Goal: Register for event/course: Register for event/course

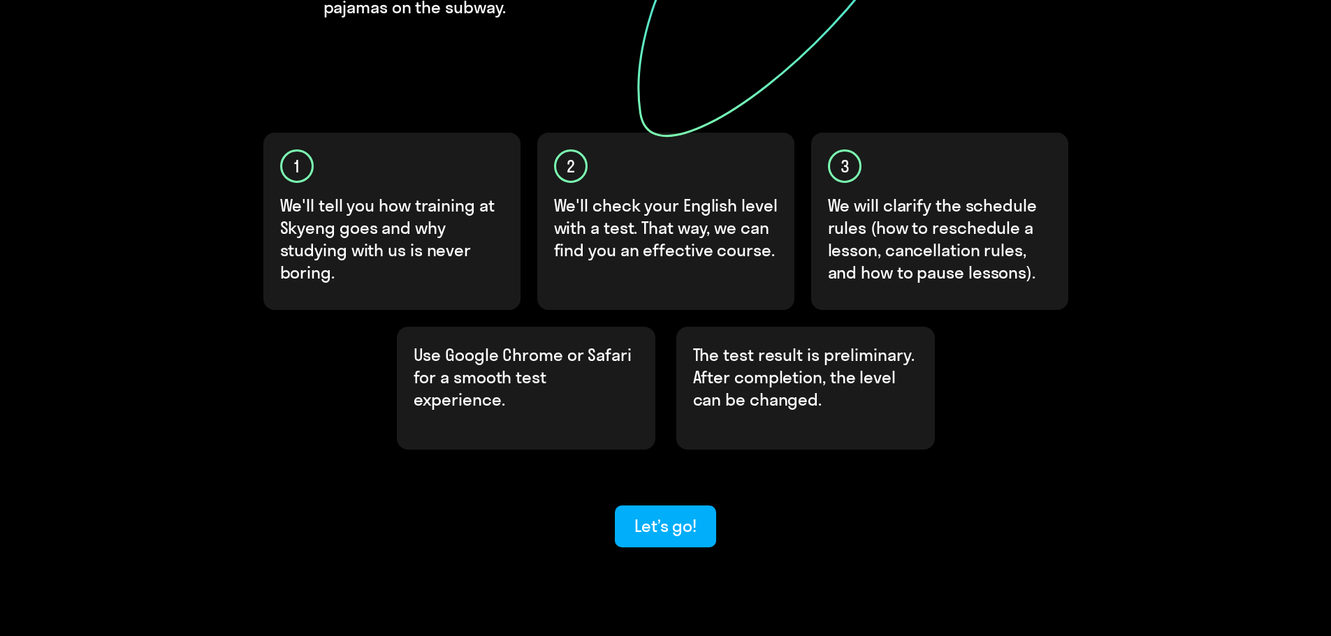
scroll to position [346, 0]
click at [685, 514] on div "Let’s go!" at bounding box center [665, 525] width 62 height 22
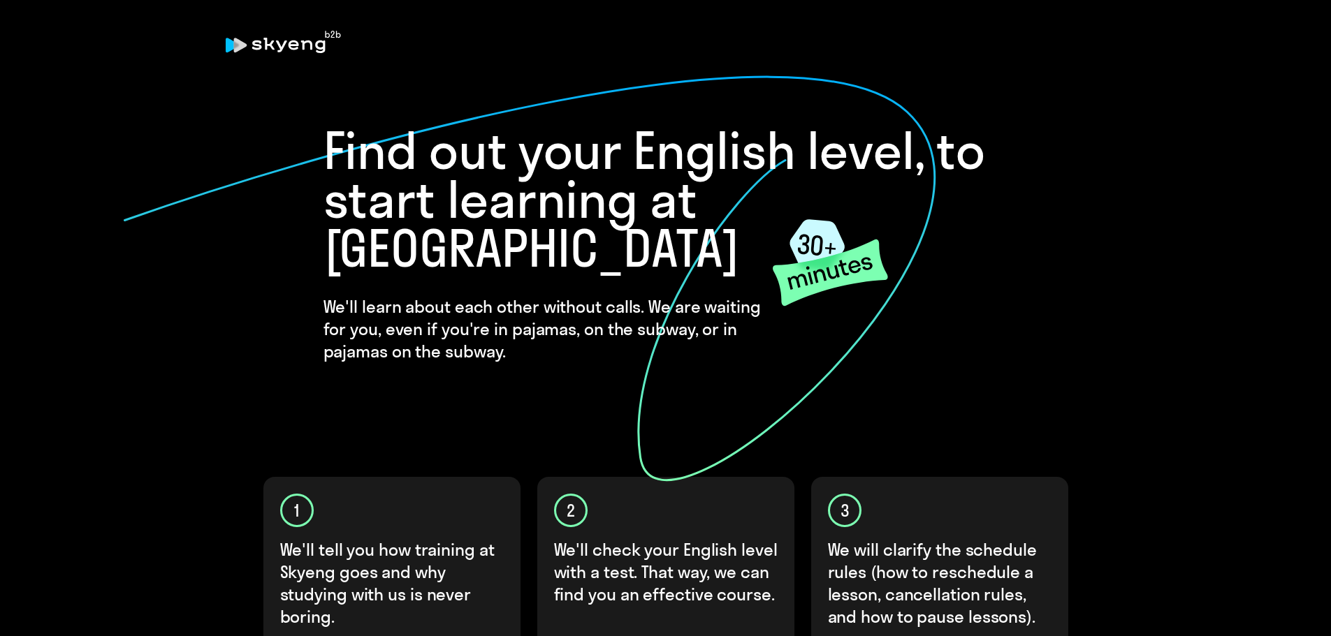
scroll to position [346, 0]
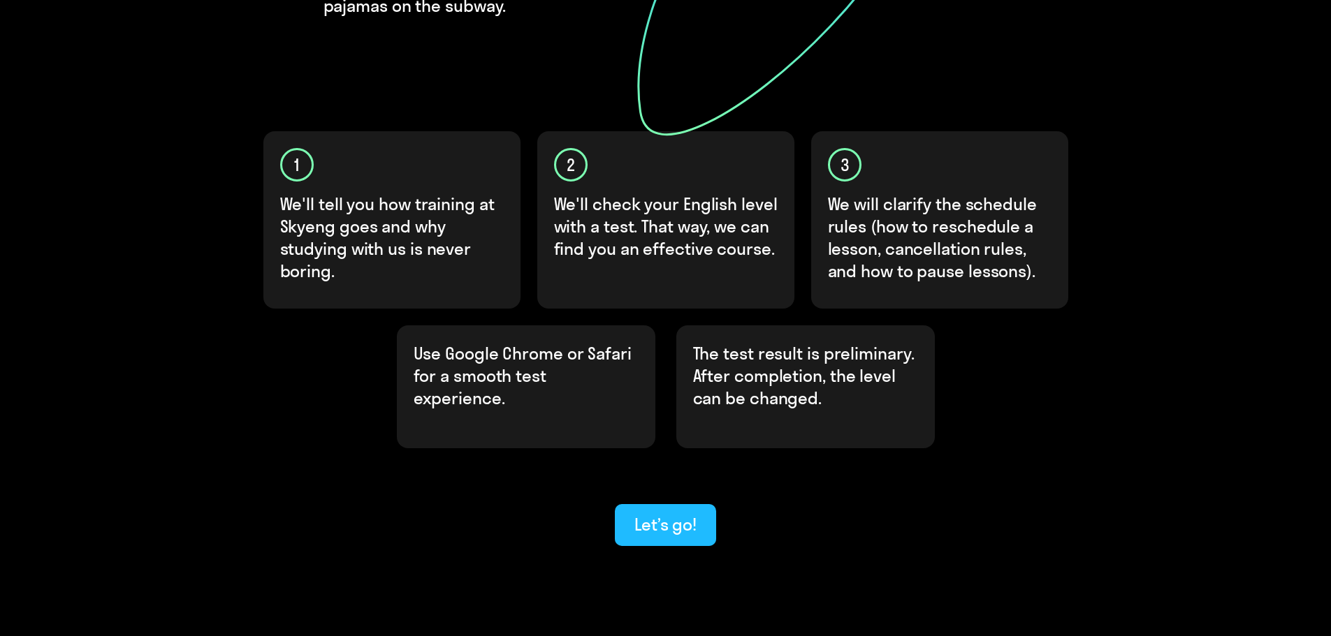
click at [699, 504] on button "Let’s go!" at bounding box center [665, 525] width 101 height 42
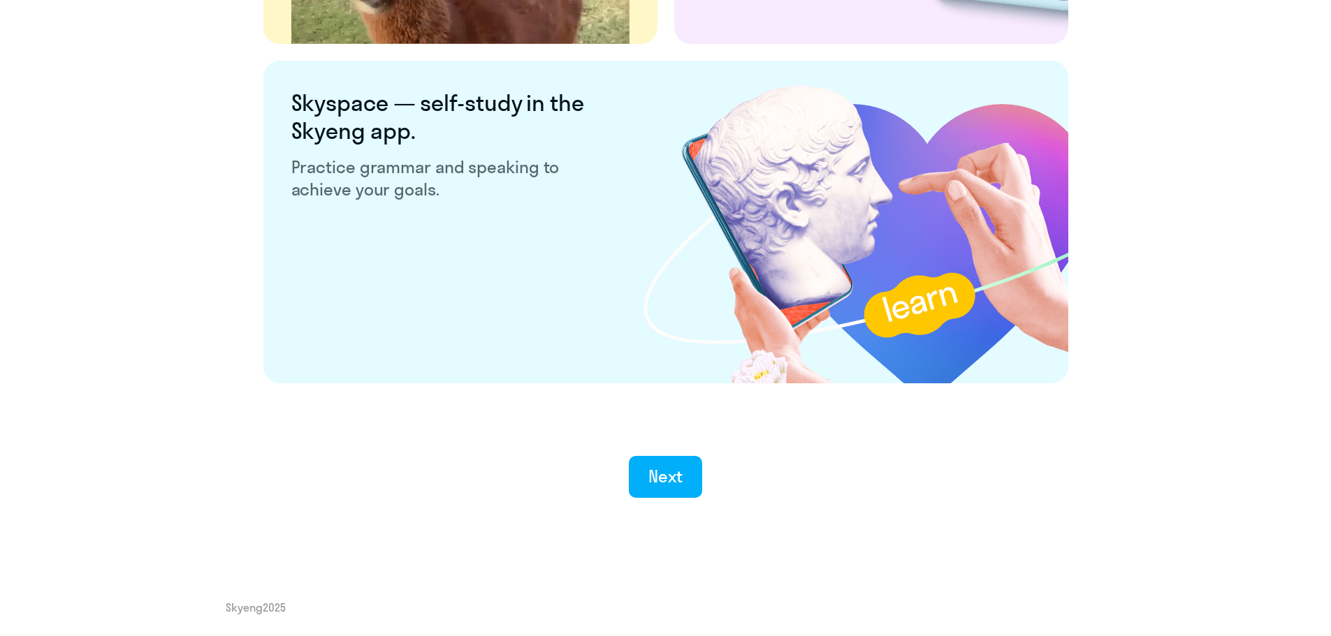
scroll to position [2602, 0]
click at [683, 476] on button "Next" at bounding box center [665, 477] width 73 height 42
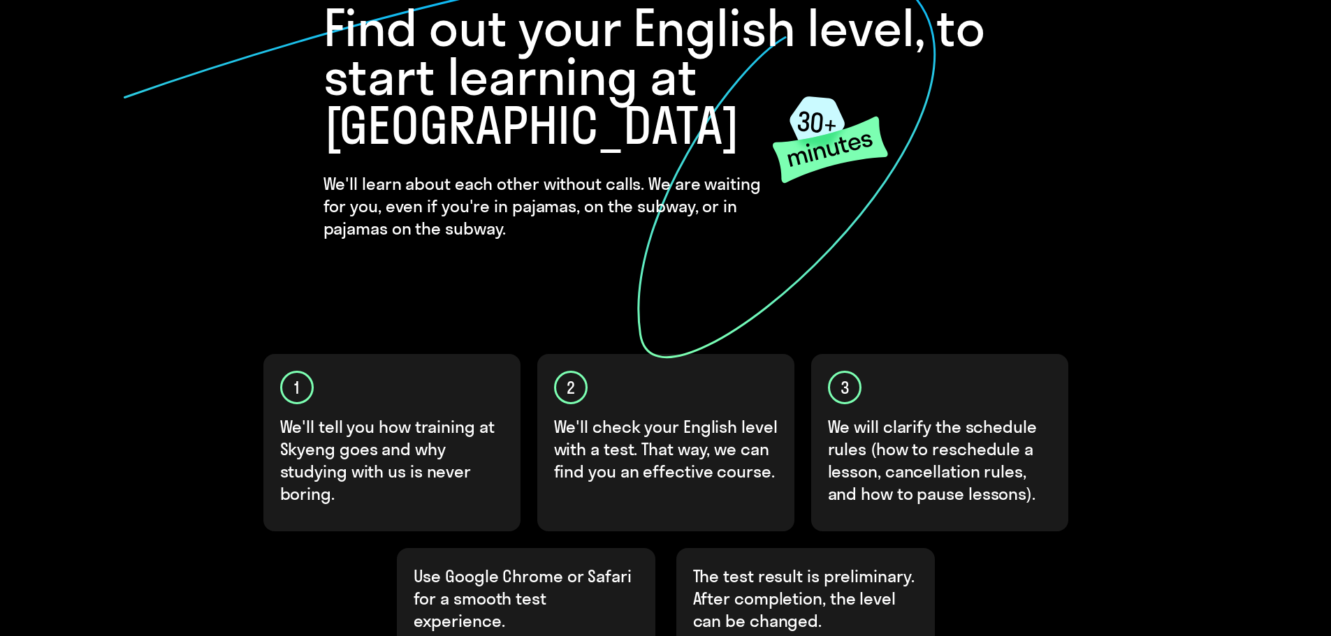
scroll to position [346, 0]
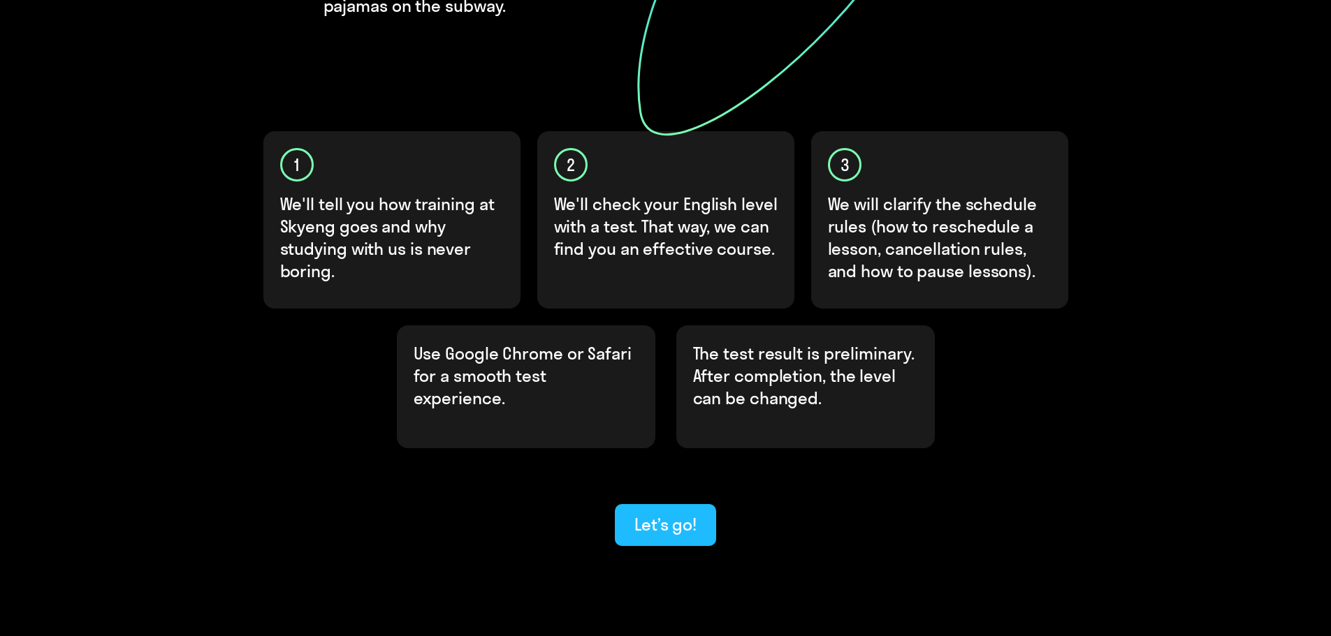
click at [650, 504] on button "Let’s go!" at bounding box center [665, 525] width 101 height 42
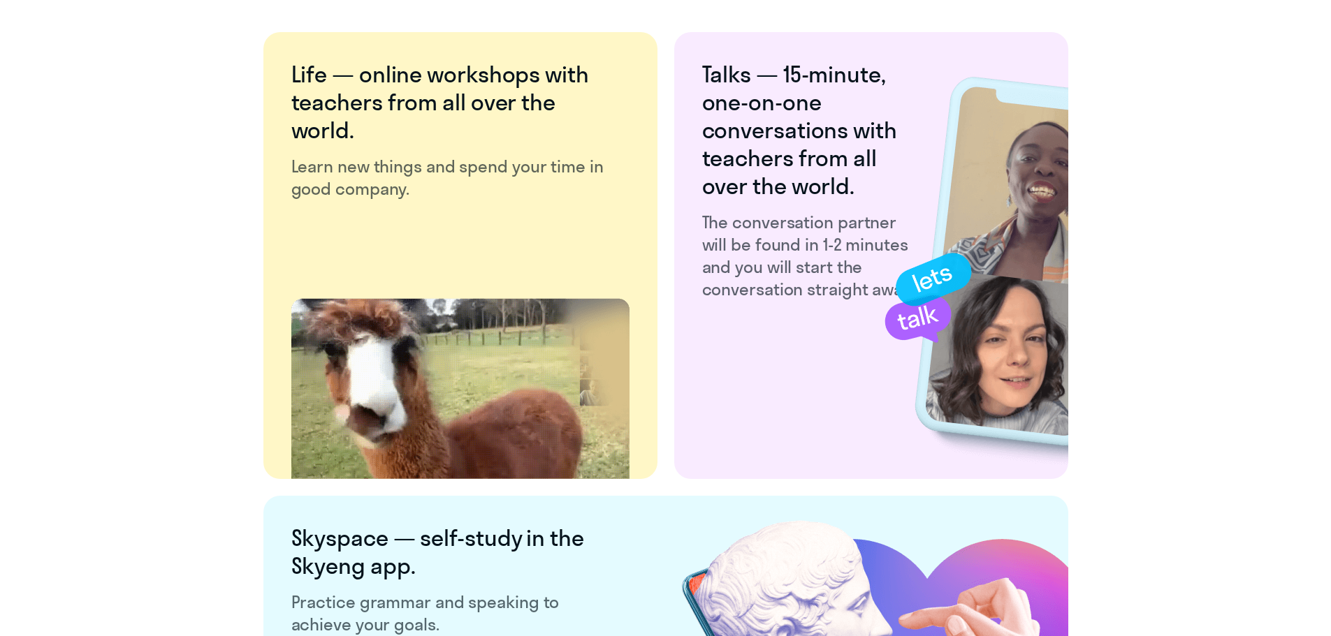
scroll to position [2602, 0]
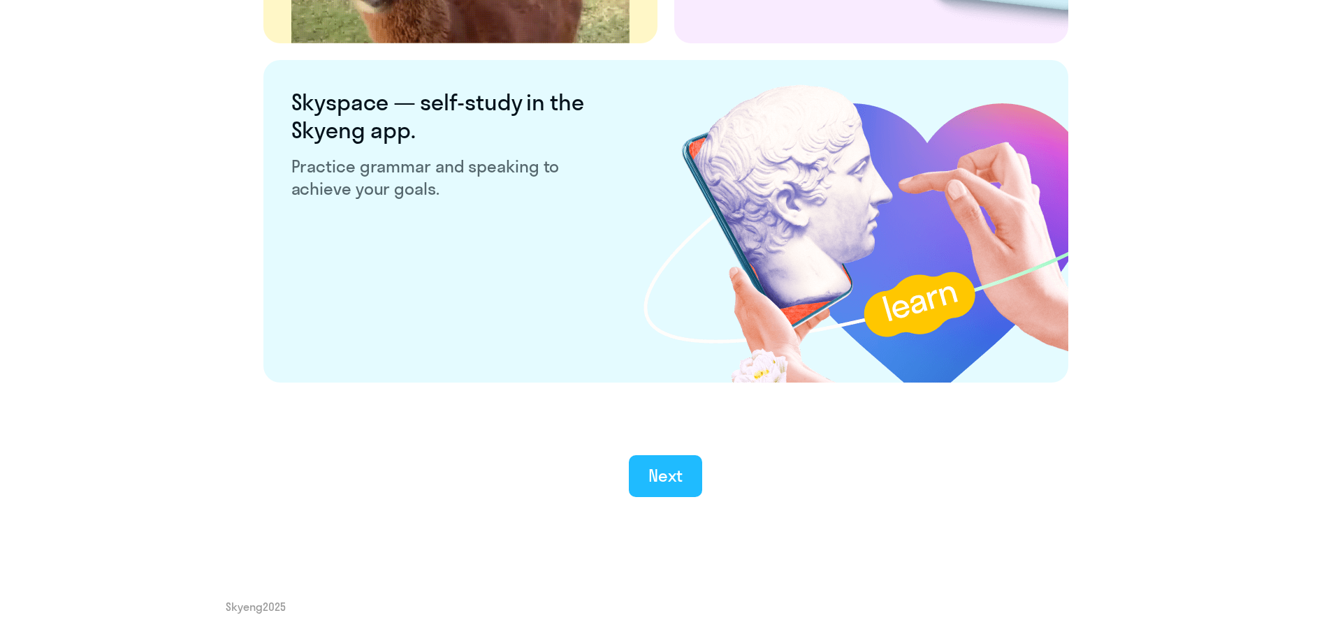
click at [678, 468] on div "Next" at bounding box center [665, 476] width 34 height 22
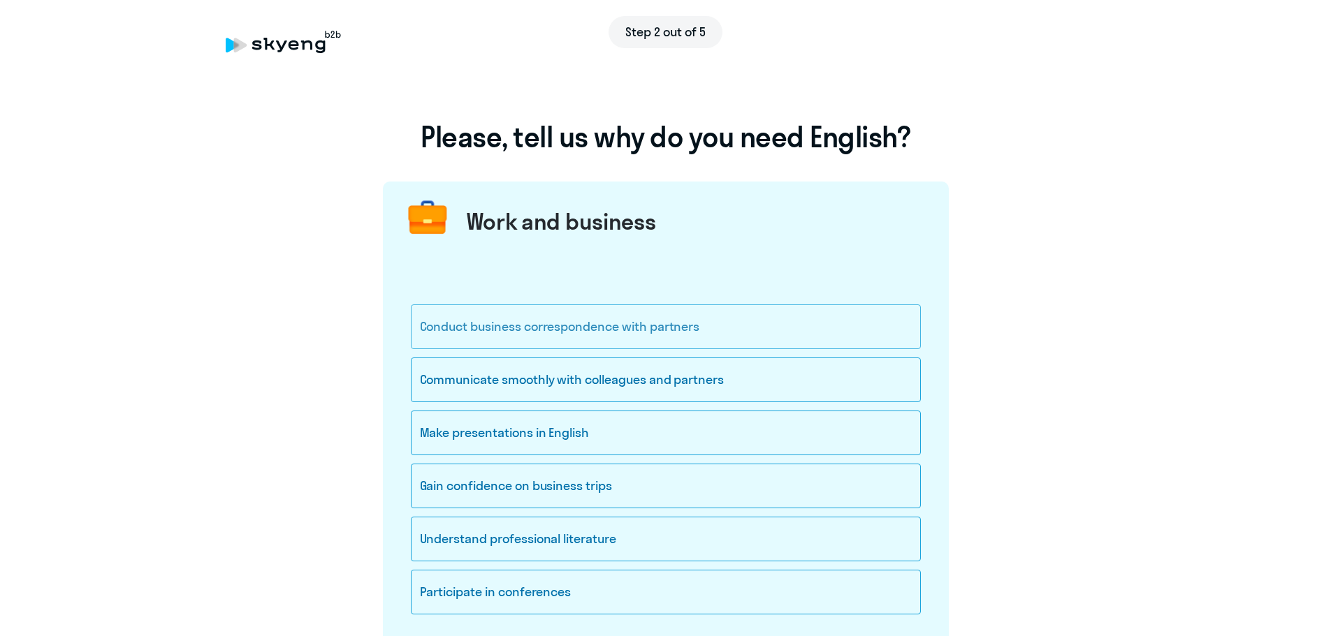
click at [588, 339] on div "Conduct business correspondence with partners" at bounding box center [666, 327] width 510 height 45
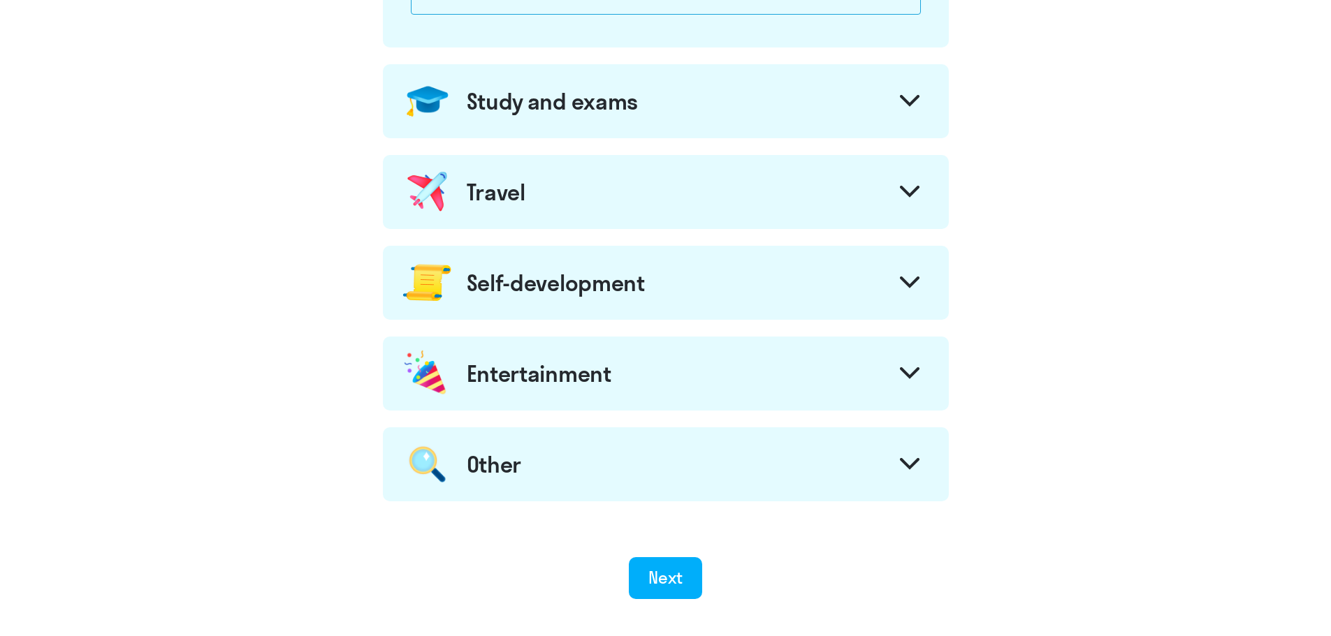
scroll to position [697, 0]
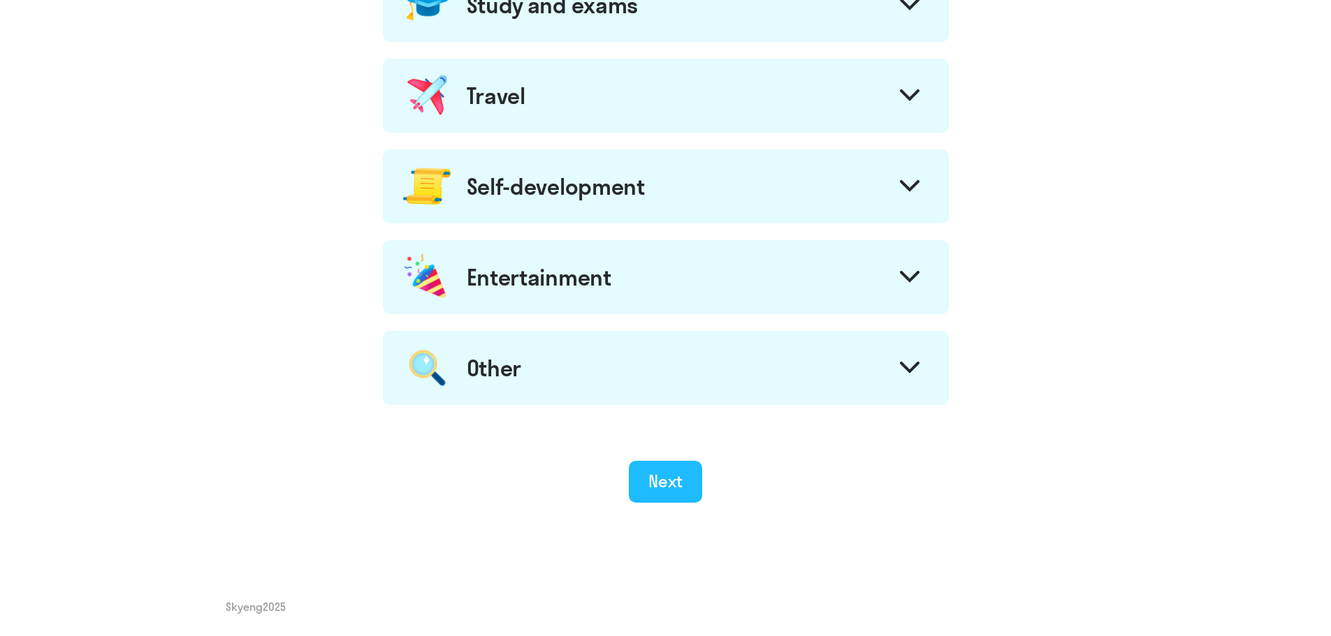
click at [680, 481] on div "Next" at bounding box center [665, 481] width 34 height 22
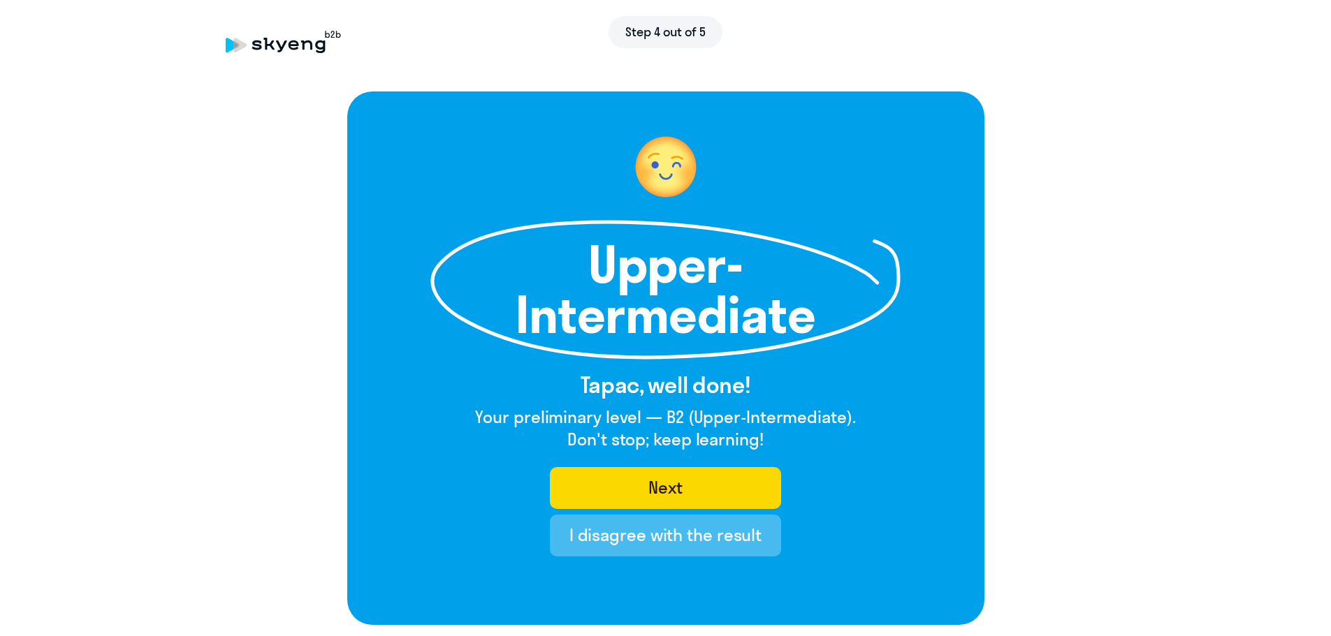
drag, startPoint x: 465, startPoint y: 148, endPoint x: 830, endPoint y: 428, distance: 459.9
click at [830, 428] on div "Upper-Intermediate Тарас, well done! Your preliminary level — B2 (Upper-Interme…" at bounding box center [665, 359] width 637 height 534
click at [703, 245] on h1 "Upper-Intermediate" at bounding box center [665, 290] width 321 height 101
click at [422, 156] on div "Upper-Intermediate Тарас, well done! Your preliminary level — B2 (Upper-Interme…" at bounding box center [665, 359] width 637 height 534
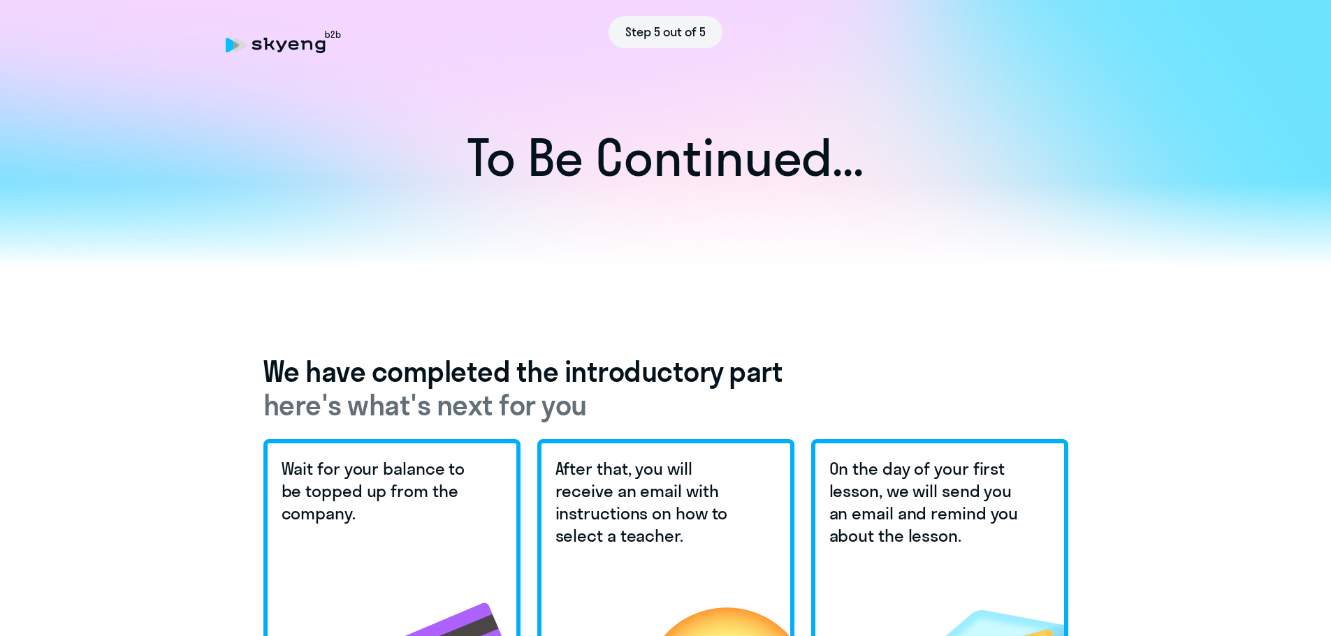
click at [456, 341] on div "To Be Continued... We have completed the introductory part here's what's next f…" at bounding box center [665, 624] width 1275 height 1395
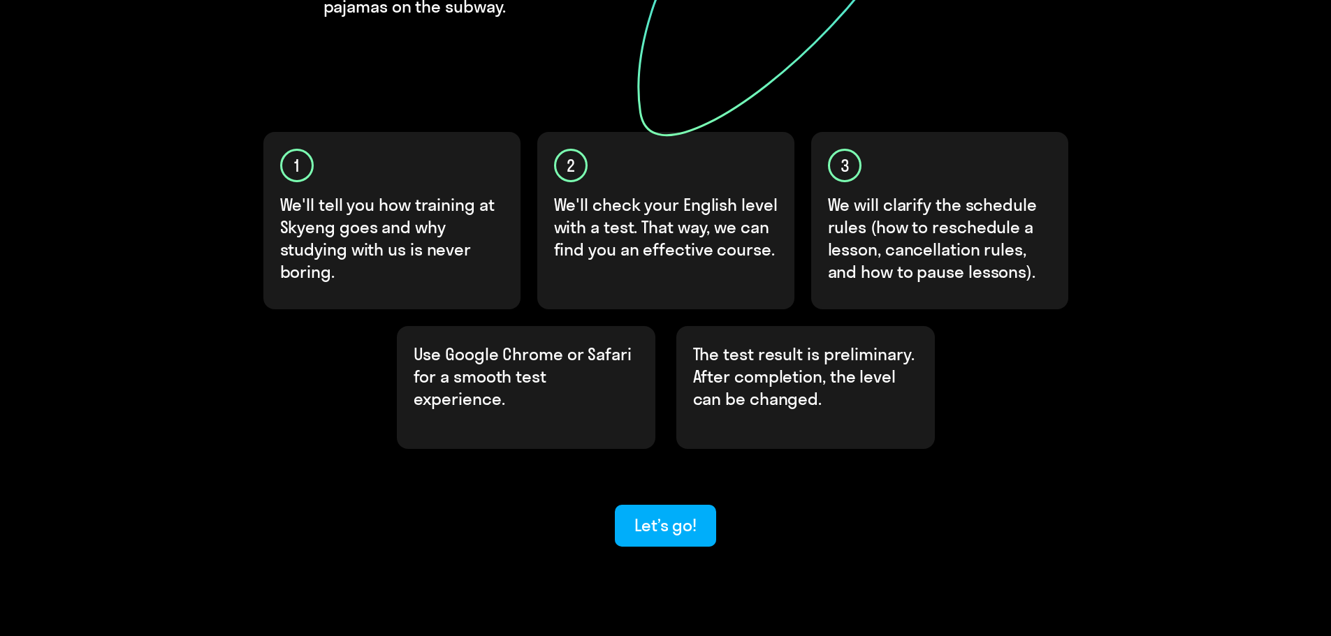
scroll to position [346, 0]
click at [677, 514] on div "Let’s go!" at bounding box center [665, 525] width 62 height 22
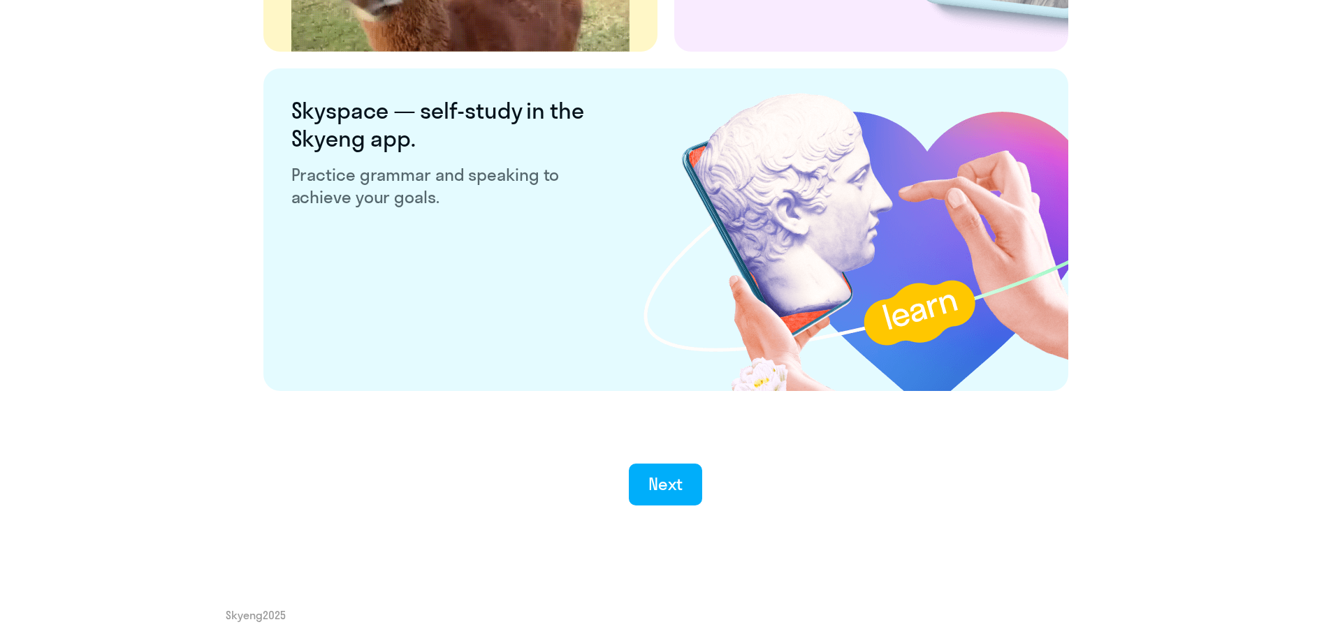
scroll to position [2602, 0]
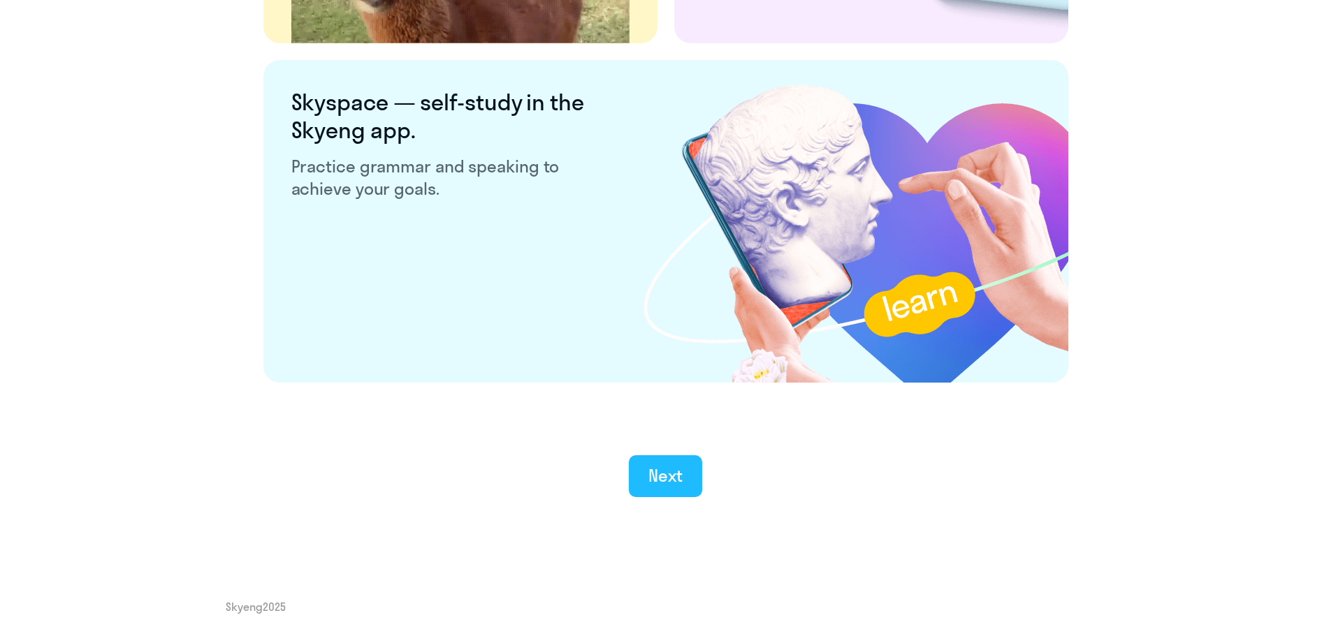
click at [684, 458] on button "Next" at bounding box center [665, 477] width 73 height 42
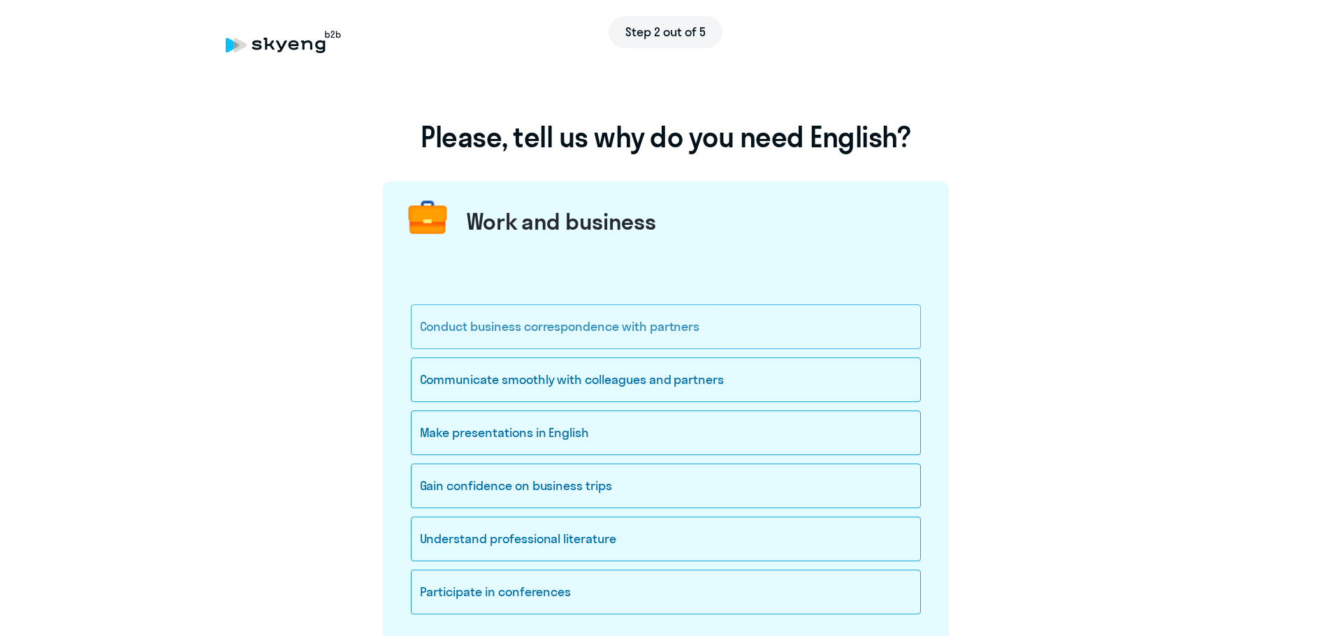
click at [622, 328] on div "Conduct business correspondence with partners" at bounding box center [666, 327] width 510 height 45
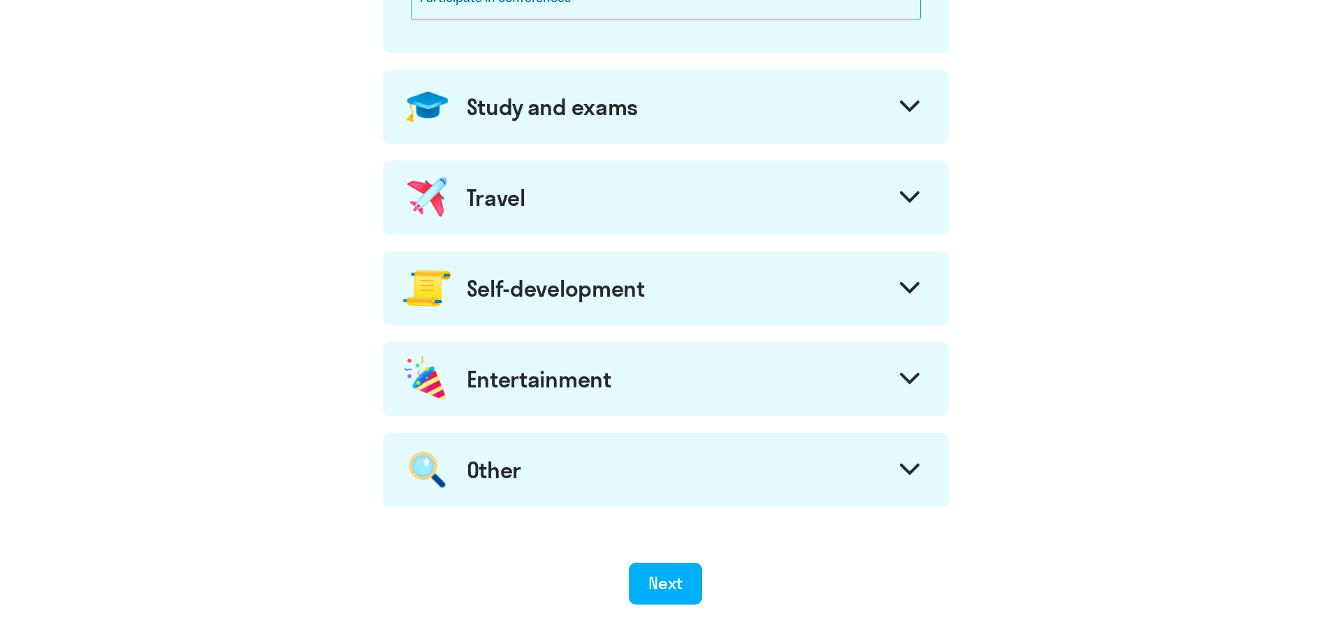
scroll to position [697, 0]
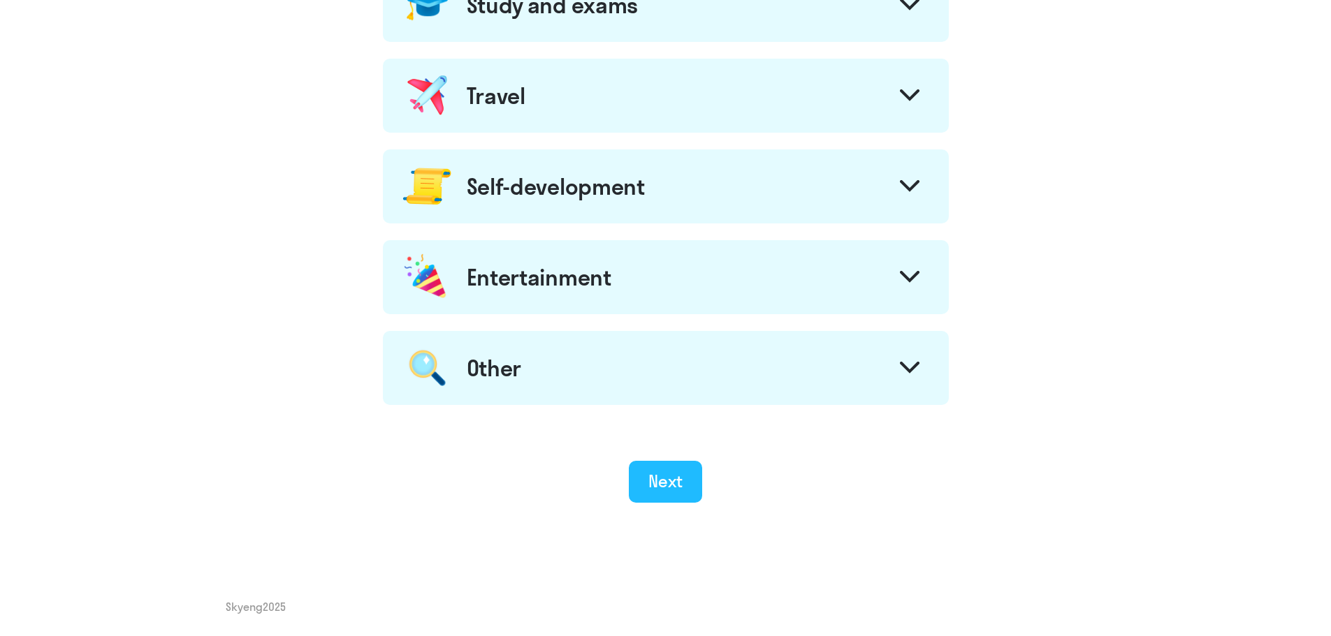
click at [652, 467] on button "Next" at bounding box center [665, 482] width 73 height 42
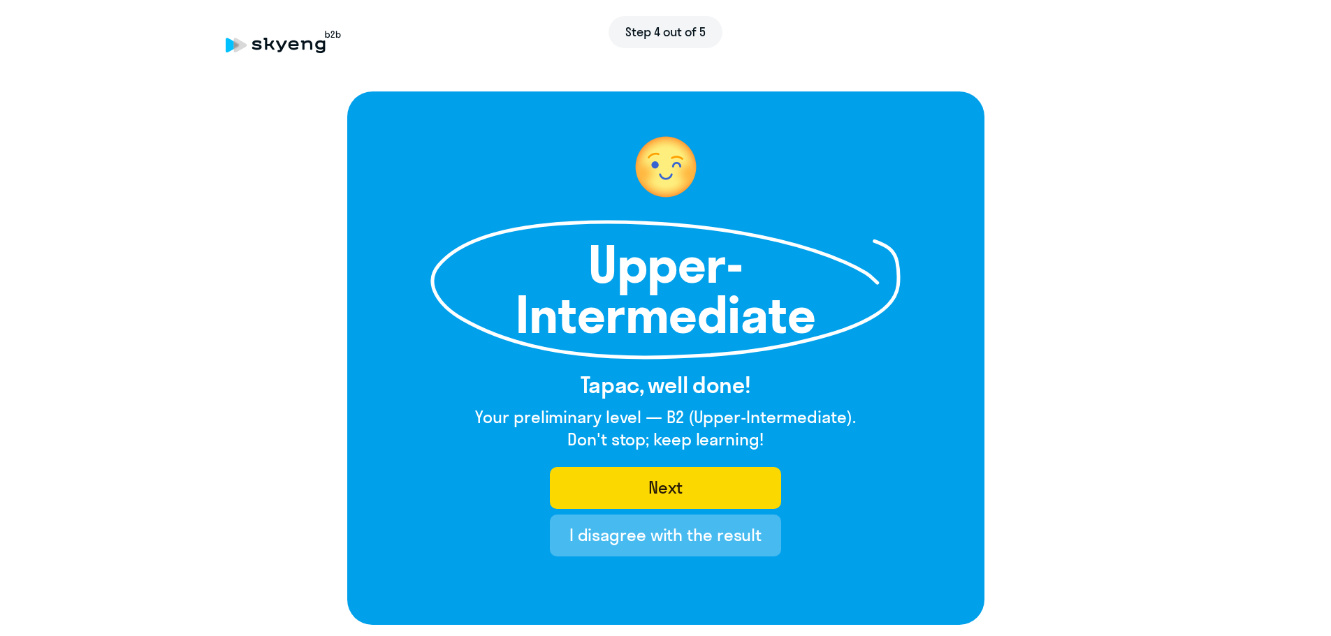
drag, startPoint x: 602, startPoint y: 539, endPoint x: 521, endPoint y: 293, distance: 258.7
click at [521, 293] on div "Upper-Intermediate Тарас, well done! Your preliminary level — B2 (Upper-Interme…" at bounding box center [665, 359] width 637 height 534
click at [387, 197] on div "Upper-Intermediate Тарас, well done! Your preliminary level — B2 (Upper-Interme…" at bounding box center [665, 359] width 637 height 534
click at [731, 537] on div "I disagree with the result" at bounding box center [665, 535] width 192 height 22
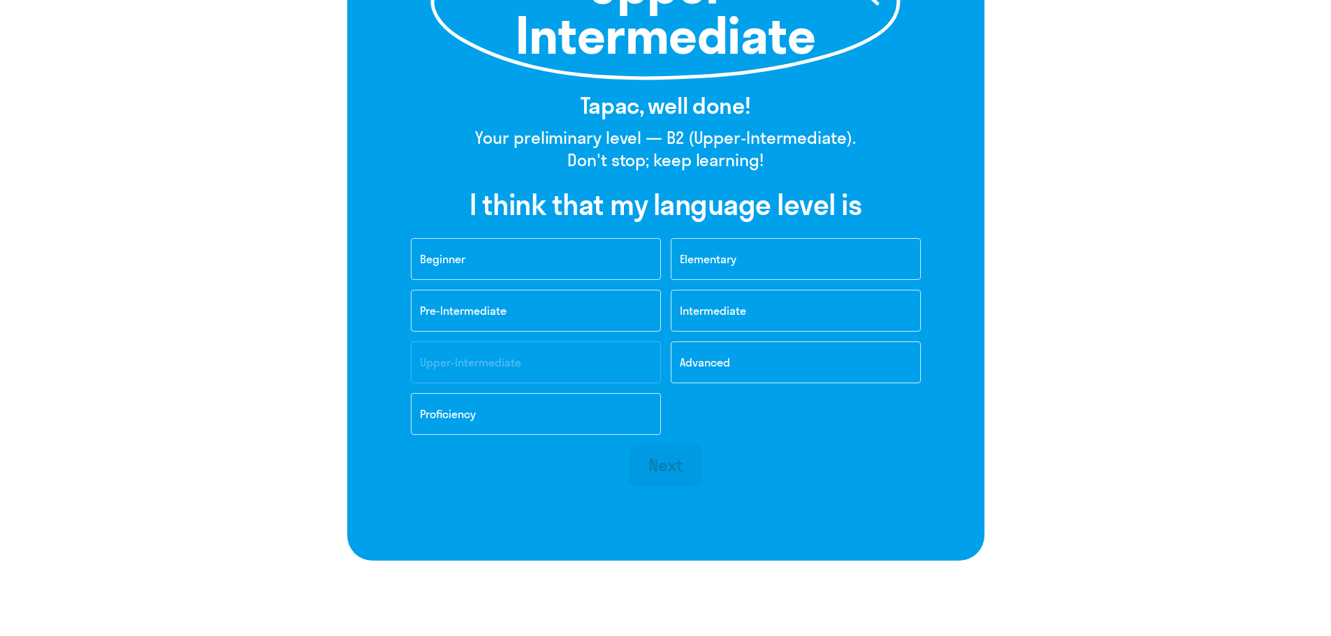
click at [497, 374] on div "Beginner Elementary Pre-Intermediate Intermediate Upper-Intermediate Advanced P…" at bounding box center [666, 341] width 530 height 207
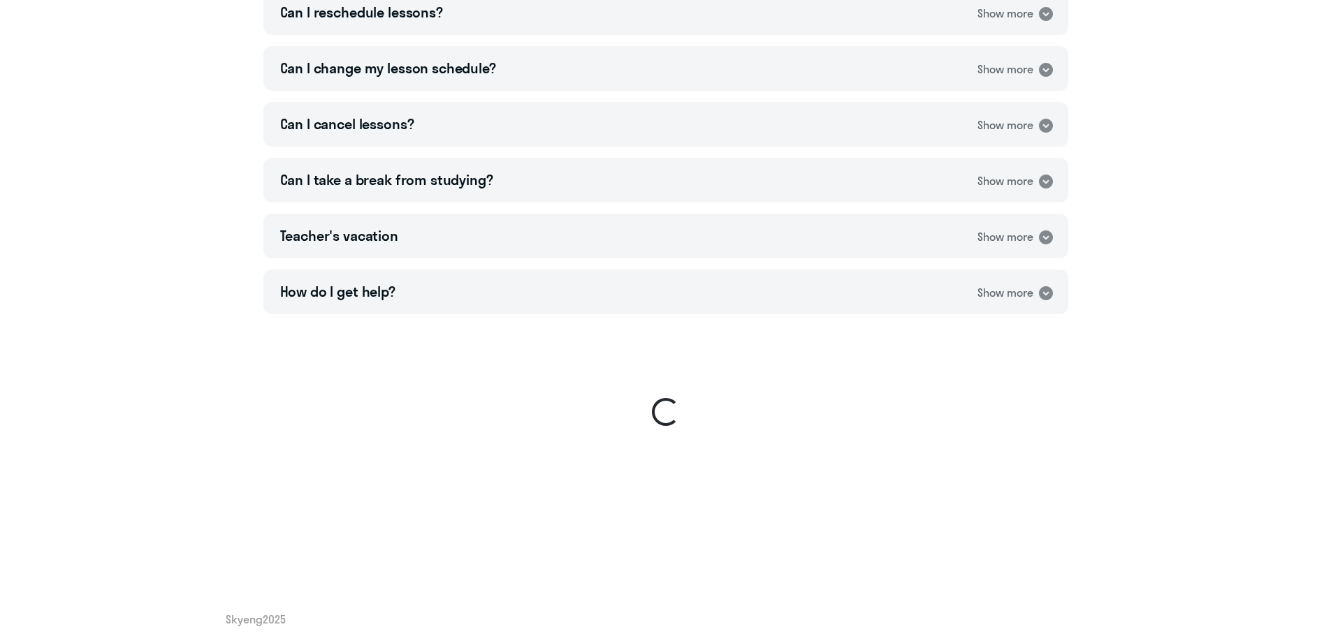
scroll to position [1021, 0]
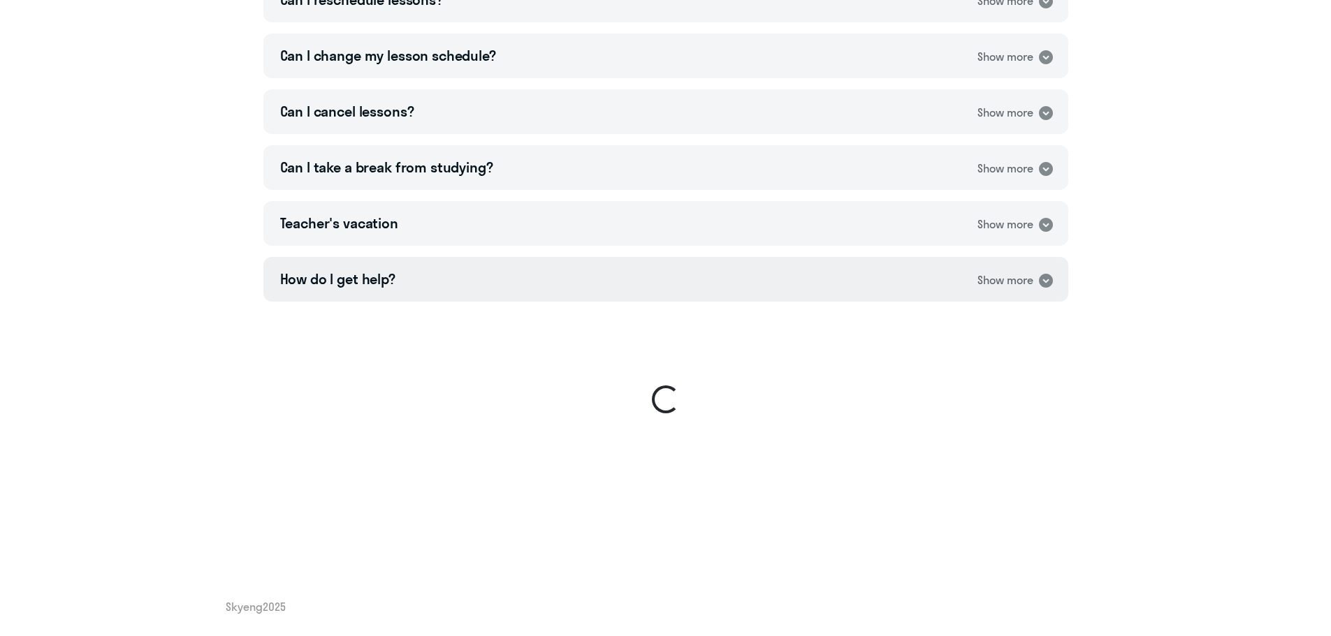
click at [595, 280] on div "How do I get help? Show more" at bounding box center [665, 279] width 805 height 45
